Goal: Transaction & Acquisition: Purchase product/service

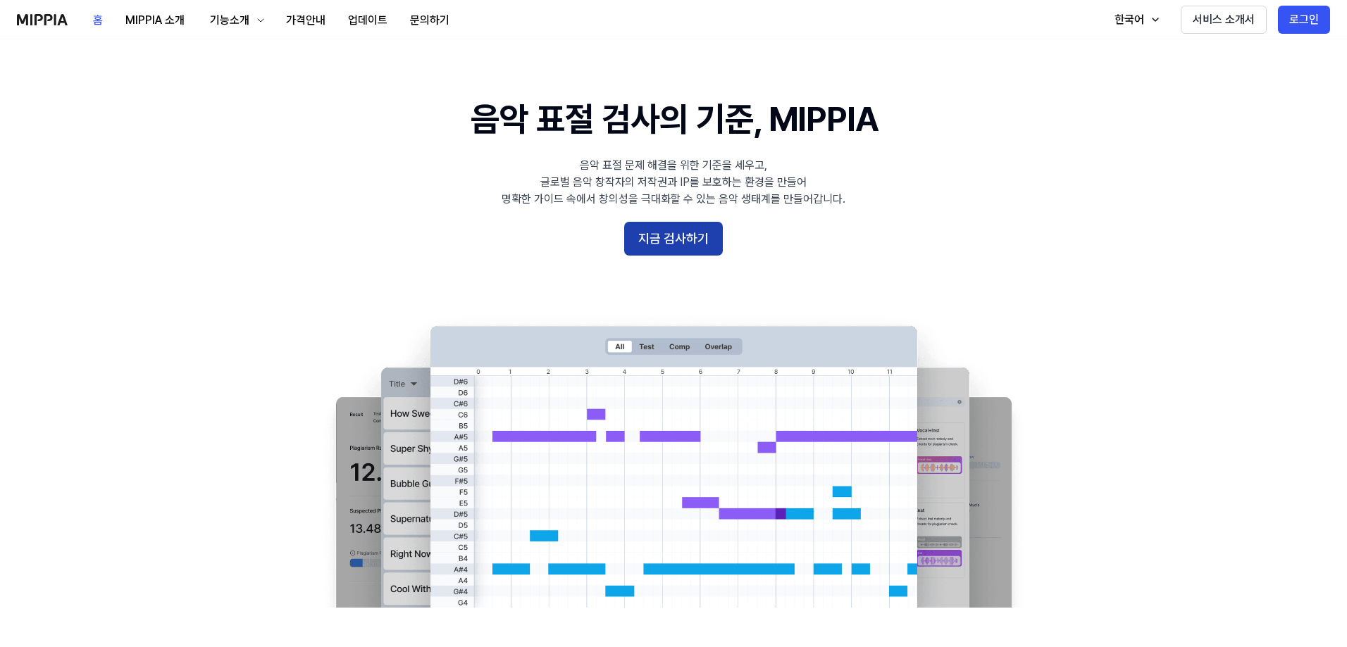
click at [682, 244] on button "지금 검사하기" at bounding box center [673, 239] width 99 height 34
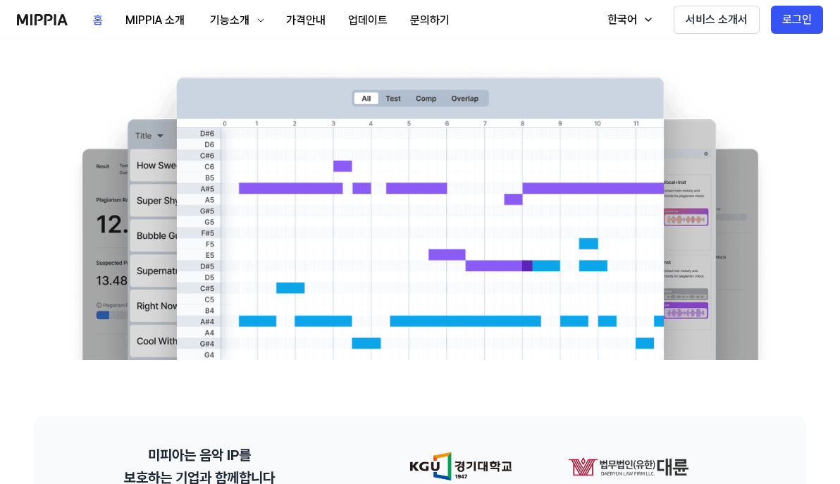
scroll to position [141, 0]
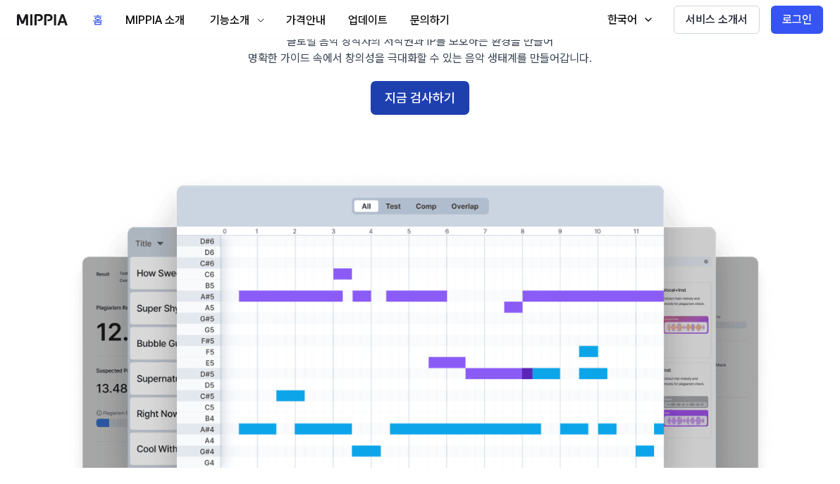
click at [417, 97] on button "지금 검사하기" at bounding box center [420, 98] width 99 height 34
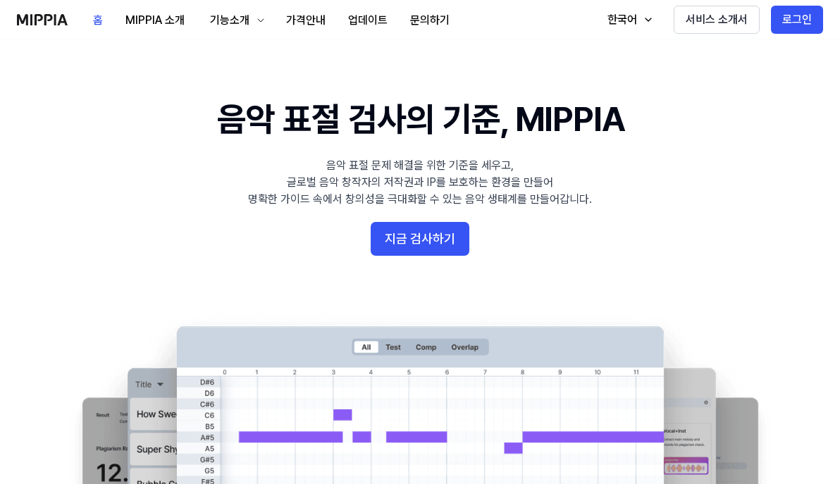
scroll to position [141, 0]
